Goal: Information Seeking & Learning: Learn about a topic

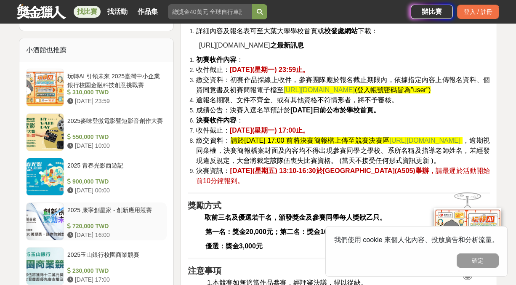
scroll to position [632, 0]
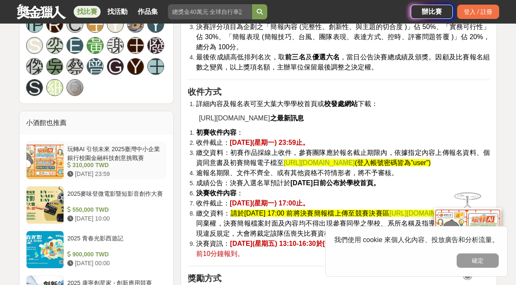
click at [126, 145] on div "玩轉AI 引領未來 2025臺灣中小企業銀行校園金融科技創意挑戰賽" at bounding box center [115, 153] width 96 height 16
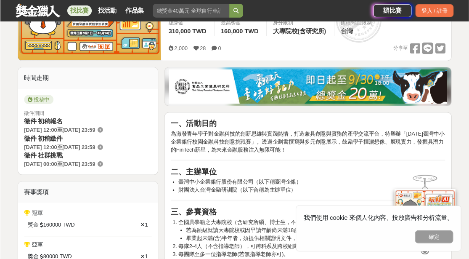
scroll to position [168, 0]
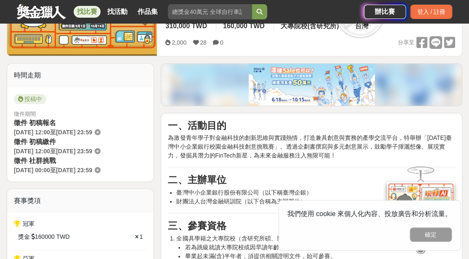
drag, startPoint x: 444, startPoint y: 0, endPoint x: 333, endPoint y: 157, distance: 193.0
click at [333, 157] on p "為激發青年學子對金融科技的創新思維與實踐熱情，打造兼具創意與實務的產學交流平台，特舉辦「[DATE]臺灣中小企業銀行校園金融科技創意挑戰賽」。透過企劃書撰寫與…" at bounding box center [312, 146] width 288 height 27
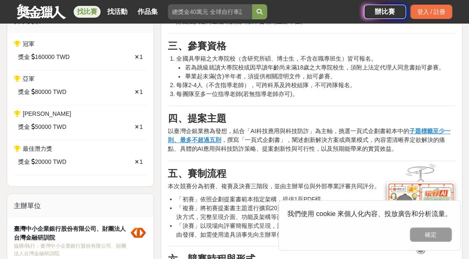
scroll to position [398, 0]
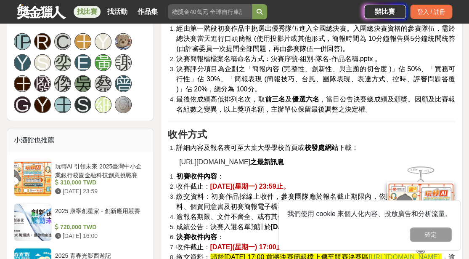
scroll to position [651, 0]
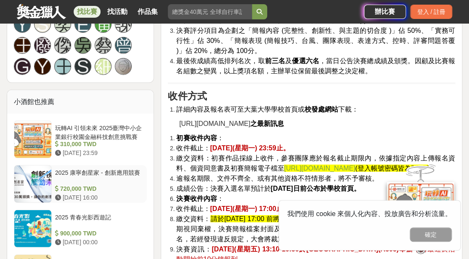
click at [106, 168] on div "2025 康寧創星家 - 創新應用競賽" at bounding box center [99, 176] width 88 height 16
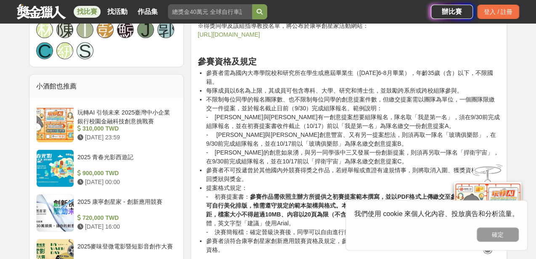
scroll to position [880, 0]
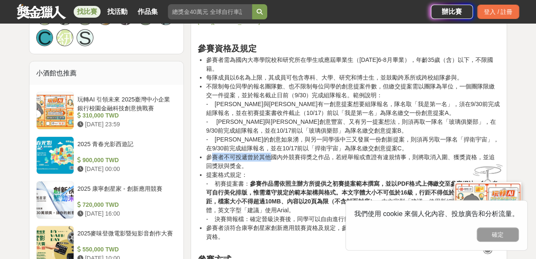
drag, startPoint x: 211, startPoint y: 159, endPoint x: 269, endPoint y: 157, distance: 58.1
click at [269, 157] on li "參賽者不可投遞曾於其他國內外競賽得獎之作品，若經舉報或查證有違規情事，則將取消入圍、獲獎資格，並追回獎狀與獎金。" at bounding box center [353, 162] width 294 height 18
click at [275, 171] on li "提案格式規定： - 初賽提案書： 參賽作品需依照主辦方所提供之初賽提案範本撰寫，並以PDF格式上傳繳交至參賽網站，參賽者可自行美化排版，惟需遵守規定的範本架構…" at bounding box center [353, 197] width 294 height 53
drag, startPoint x: 273, startPoint y: 157, endPoint x: 306, endPoint y: 157, distance: 33.3
click at [306, 157] on li "參賽者不可投遞曾於其他國內外競賽得獎之作品，若經舉報或查證有違規情事，則將取消入圍、獲獎資格，並追回獎狀與獎金。" at bounding box center [353, 162] width 294 height 18
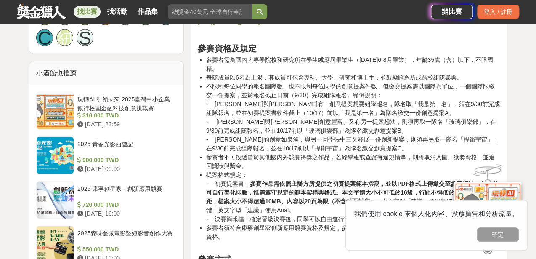
click at [277, 171] on li "提案格式規定： - 初賽提案書： 參賽作品需依照主辦方所提供之初賽提案範本撰寫，並以PDF格式上傳繳交至參賽網站，參賽者可自行美化排版，惟需遵守規定的範本架構…" at bounding box center [353, 197] width 294 height 53
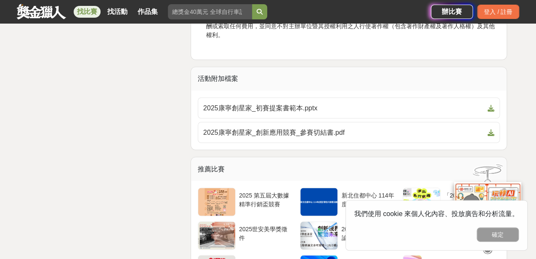
scroll to position [2104, 0]
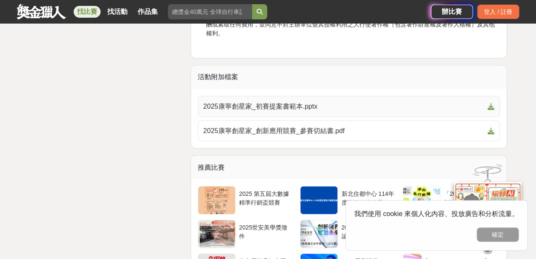
click at [299, 111] on span "2025康寧創星家_初賽提案書範本.pptx" at bounding box center [343, 106] width 281 height 10
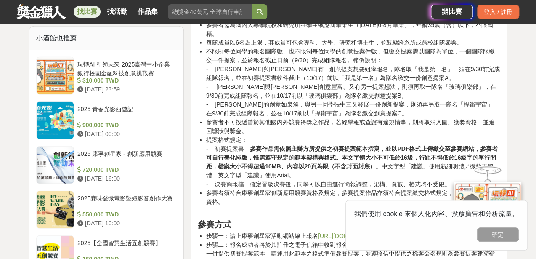
scroll to position [918, 0]
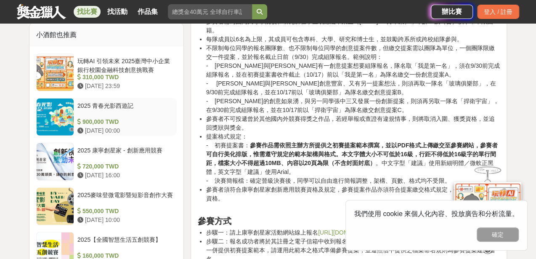
click at [96, 101] on div "2025 青春光影西遊記" at bounding box center [125, 109] width 96 height 16
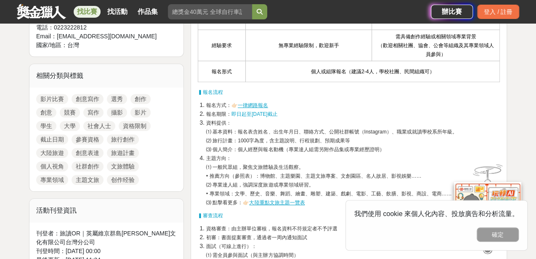
scroll to position [187, 0]
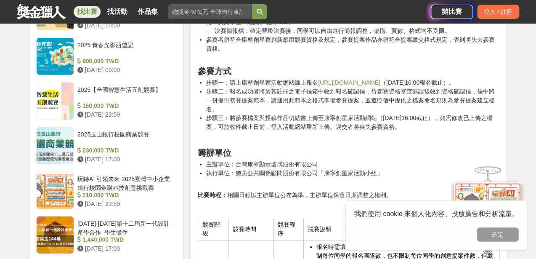
scroll to position [1105, 0]
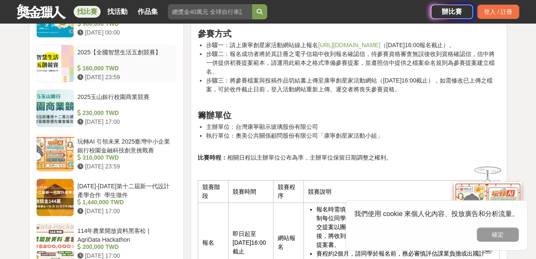
click at [130, 182] on div "[DATE]-[DATE]第十二屆新一代設計產學合作_學生徵件" at bounding box center [125, 190] width 96 height 16
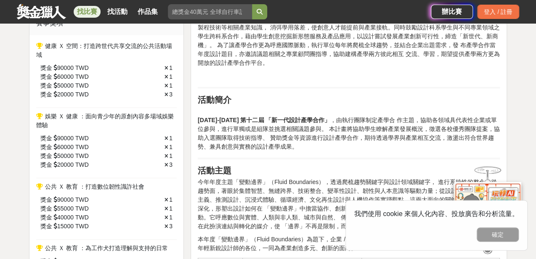
scroll to position [225, 0]
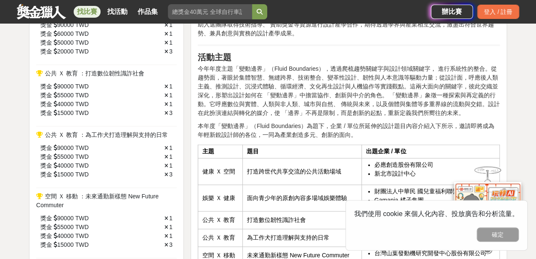
scroll to position [421, 0]
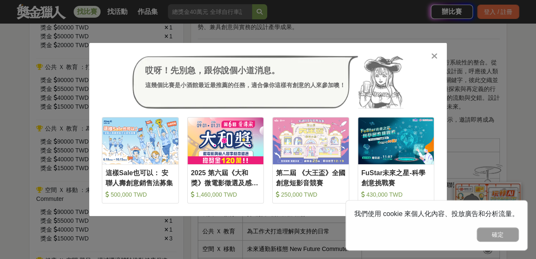
click at [434, 56] on icon at bounding box center [435, 56] width 6 height 8
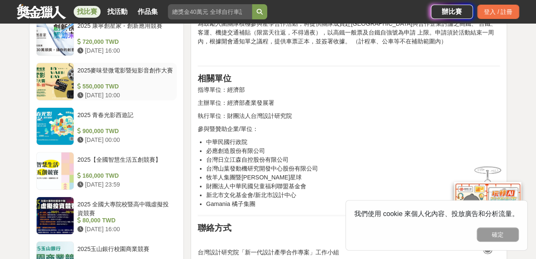
scroll to position [1186, 0]
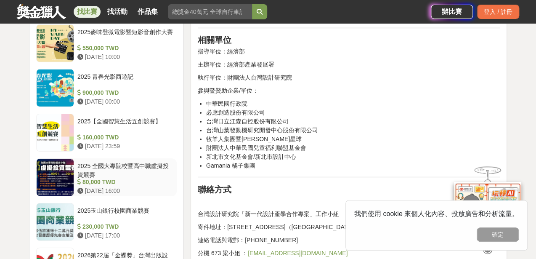
click at [113, 163] on div "2025 全國大專院校暨高中職虛擬投資競賽" at bounding box center [125, 170] width 96 height 16
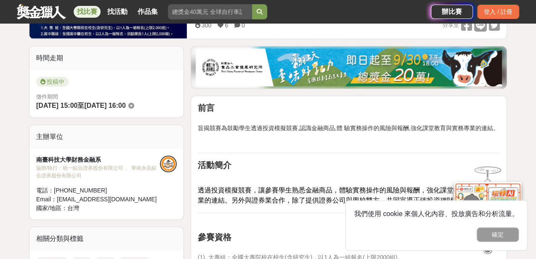
scroll to position [226, 0]
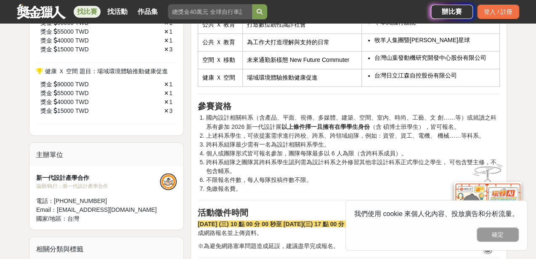
scroll to position [571, 0]
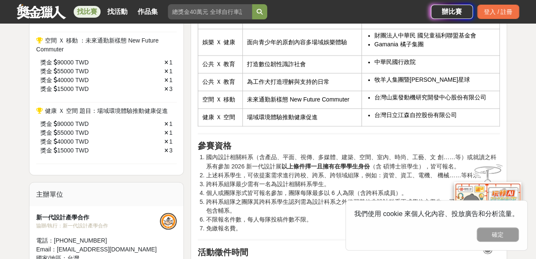
click at [87, 8] on link "找比賽" at bounding box center [87, 12] width 27 height 12
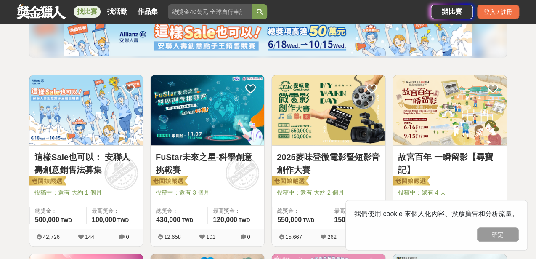
scroll to position [153, 0]
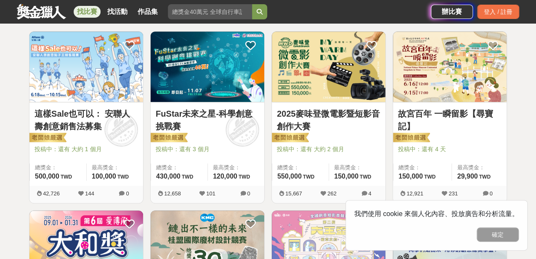
click at [436, 127] on link "故宮百年 一瞬留影【尋寶記】" at bounding box center [450, 119] width 104 height 25
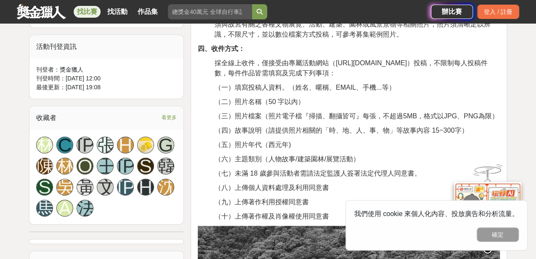
scroll to position [421, 0]
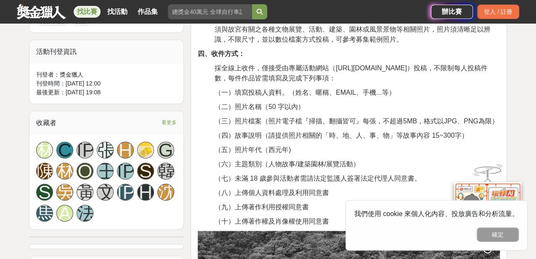
drag, startPoint x: 95, startPoint y: 9, endPoint x: 98, endPoint y: 20, distance: 11.5
click at [95, 9] on link "找比賽" at bounding box center [87, 12] width 27 height 12
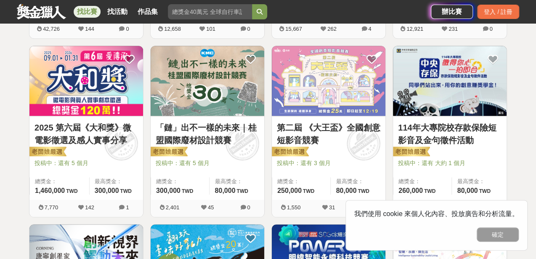
scroll to position [344, 0]
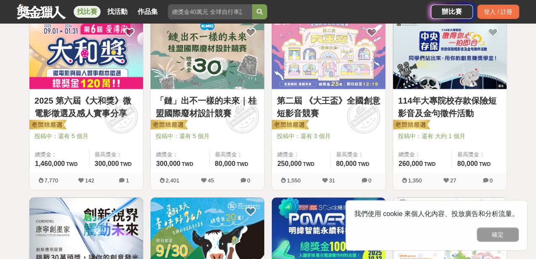
click at [208, 110] on link "「鏈」出不一樣的未來｜桂盟國際廢材設計競賽" at bounding box center [208, 106] width 104 height 25
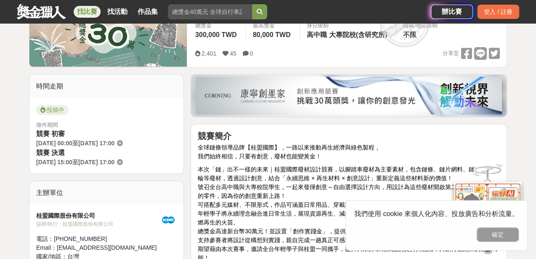
scroll to position [229, 0]
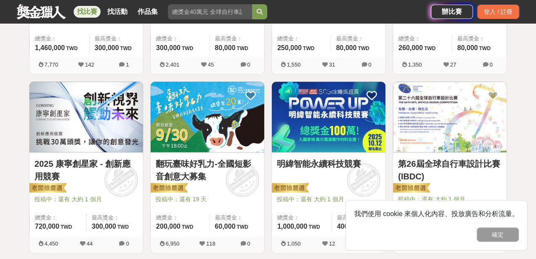
scroll to position [497, 0]
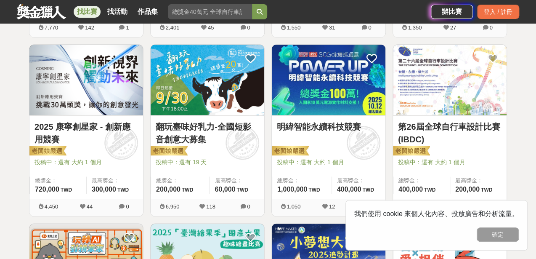
click at [335, 126] on link "明緯智能永續科技競賽" at bounding box center [329, 126] width 104 height 13
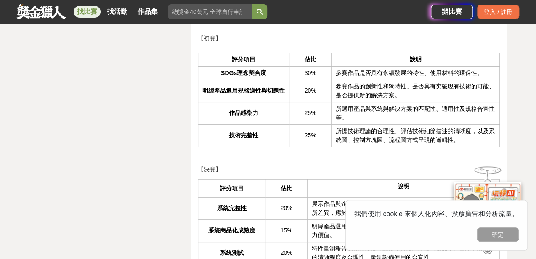
scroll to position [1493, 0]
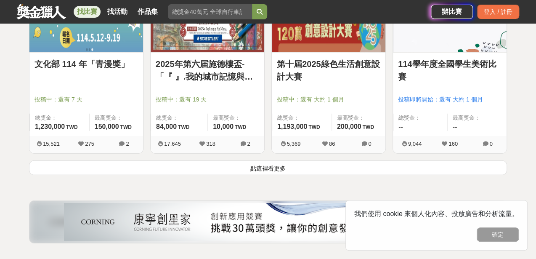
scroll to position [1110, 0]
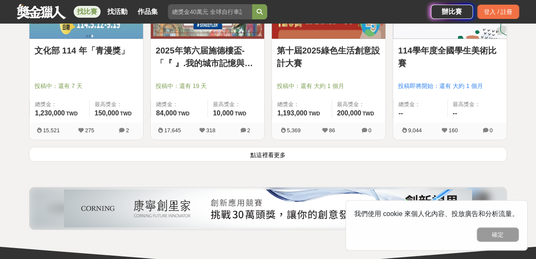
click at [236, 153] on button "點這裡看更多" at bounding box center [268, 154] width 478 height 15
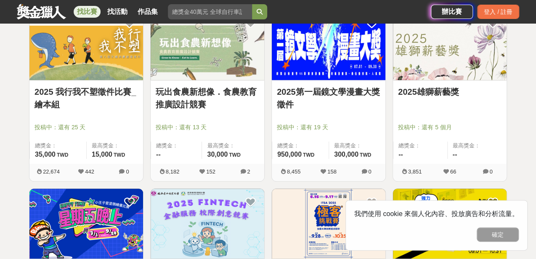
scroll to position [1608, 0]
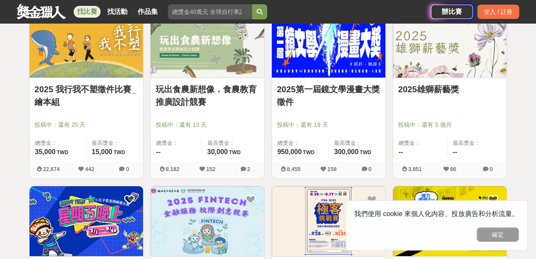
drag, startPoint x: 437, startPoint y: 101, endPoint x: 411, endPoint y: 87, distance: 30.3
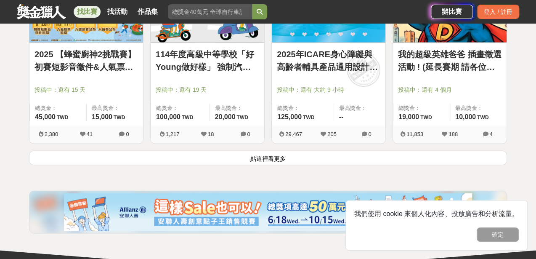
scroll to position [2181, 0]
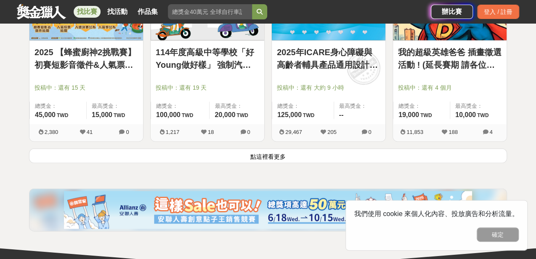
click at [297, 158] on button "點這裡看更多" at bounding box center [268, 155] width 478 height 15
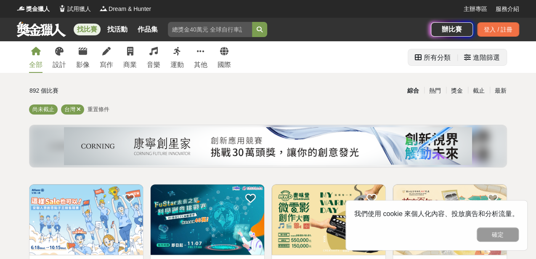
click at [473, 61] on div "進階篩選" at bounding box center [486, 57] width 27 height 17
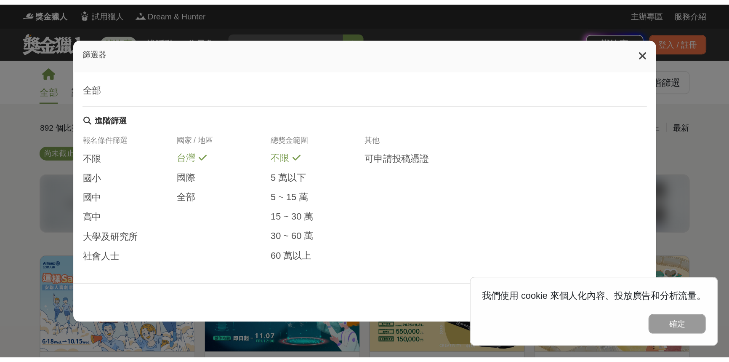
scroll to position [190, 0]
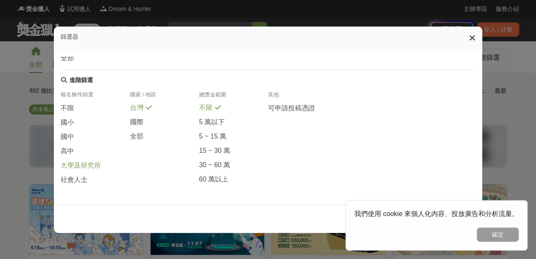
click at [61, 164] on span "大學及研究所" at bounding box center [81, 165] width 40 height 9
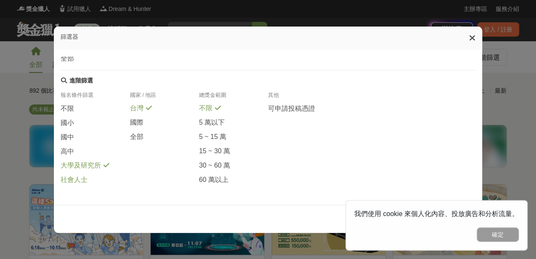
click at [68, 177] on span "社會人士" at bounding box center [74, 180] width 27 height 9
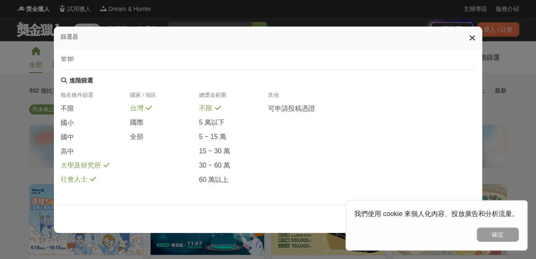
drag, startPoint x: 381, startPoint y: 50, endPoint x: 377, endPoint y: 36, distance: 14.5
click at [377, 36] on div "篩選器" at bounding box center [268, 38] width 428 height 23
drag, startPoint x: 375, startPoint y: 42, endPoint x: 365, endPoint y: 28, distance: 17.1
click at [365, 28] on div "篩選器" at bounding box center [268, 38] width 428 height 23
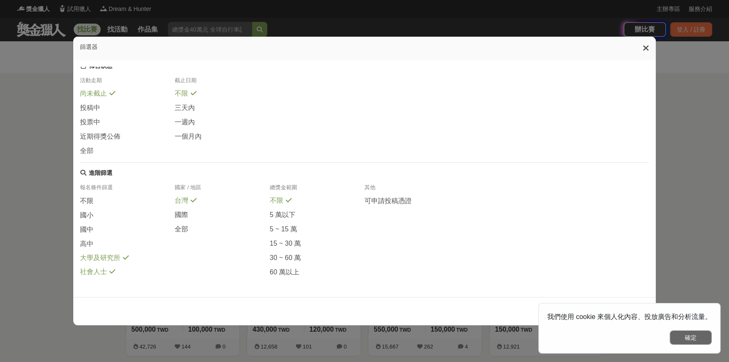
click at [536, 259] on button "確定" at bounding box center [691, 337] width 42 height 14
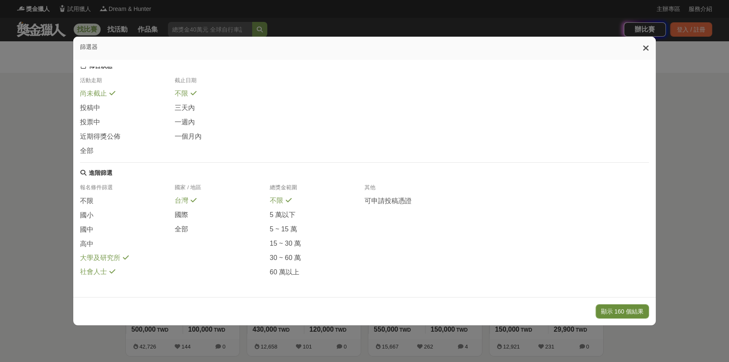
click at [536, 259] on button "顯示 160 個結果" at bounding box center [622, 311] width 53 height 14
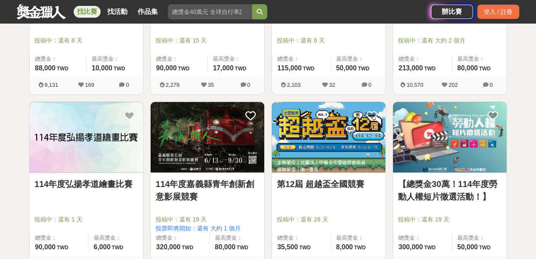
scroll to position [1799, 0]
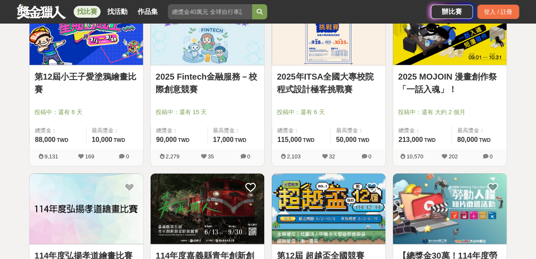
click at [333, 93] on link "2025年ITSA全國大專校院程式設計極客挑戰賽" at bounding box center [329, 82] width 104 height 25
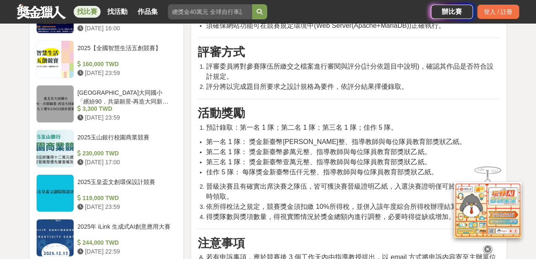
scroll to position [995, 0]
